Goal: Information Seeking & Learning: Learn about a topic

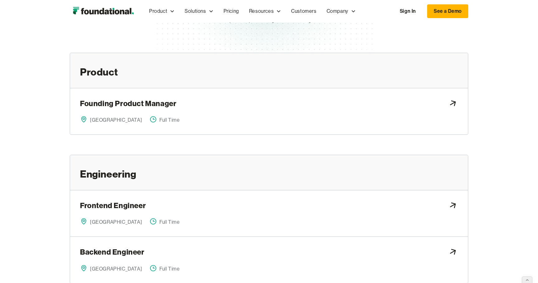
scroll to position [76, 0]
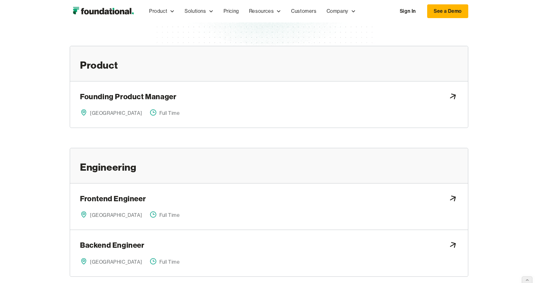
click at [42, 123] on div "Product Founding Product Manager [GEOGRAPHIC_DATA] Full Time Engineering Fronte…" at bounding box center [269, 171] width 538 height 250
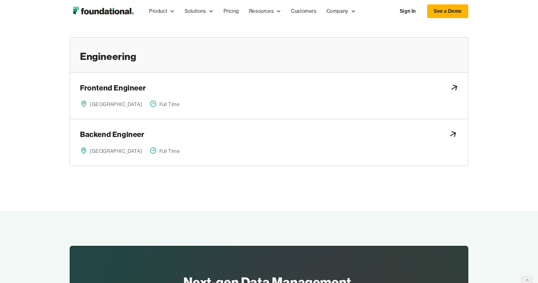
scroll to position [176, 0]
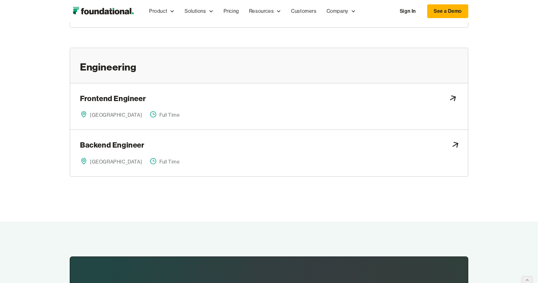
click at [121, 146] on h3 "Backend Engineer" at bounding box center [112, 146] width 64 height 12
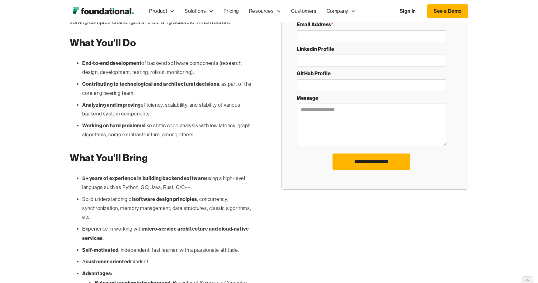
scroll to position [212, 0]
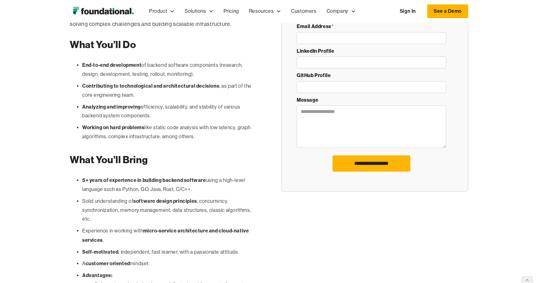
click at [196, 141] on ul "End-to-end development of backend software components (research, design, develo…" at bounding box center [163, 101] width 187 height 83
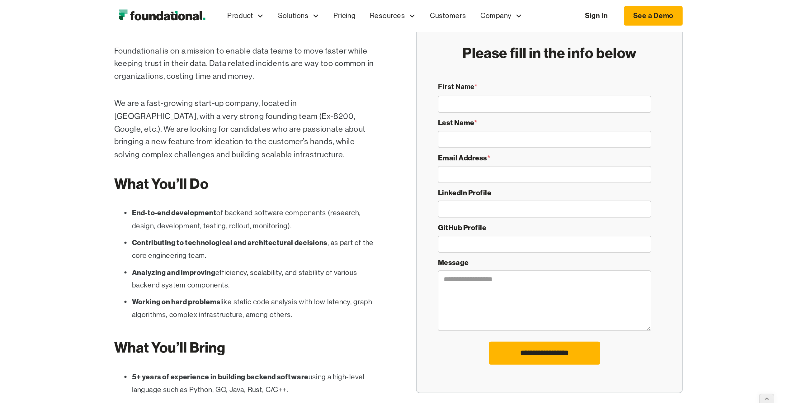
scroll to position [111, 0]
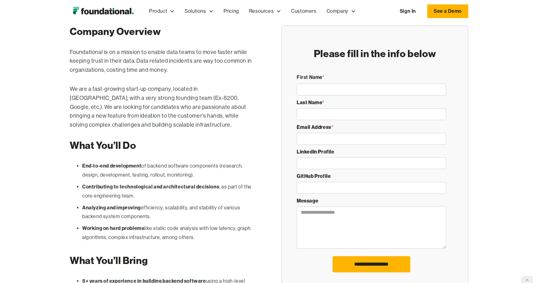
click at [217, 120] on p "We are a fast-growing start-up company, located in [GEOGRAPHIC_DATA], with a ve…" at bounding box center [163, 106] width 187 height 45
click at [212, 130] on div "Company Overview Foundational is on a mission to enable data teams to move fast…" at bounding box center [163, 229] width 187 height 407
click at [203, 134] on div "Company Overview Foundational is on a mission to enable data teams to move fast…" at bounding box center [163, 229] width 187 height 407
click at [238, 110] on p "We are a fast-growing start-up company, located in Tel Aviv, with a very strong…" at bounding box center [163, 106] width 187 height 45
click at [484, 57] on div "Company Overview Foundational is on a mission to enable data teams to move fast…" at bounding box center [269, 234] width 538 height 467
